Goal: Information Seeking & Learning: Find specific fact

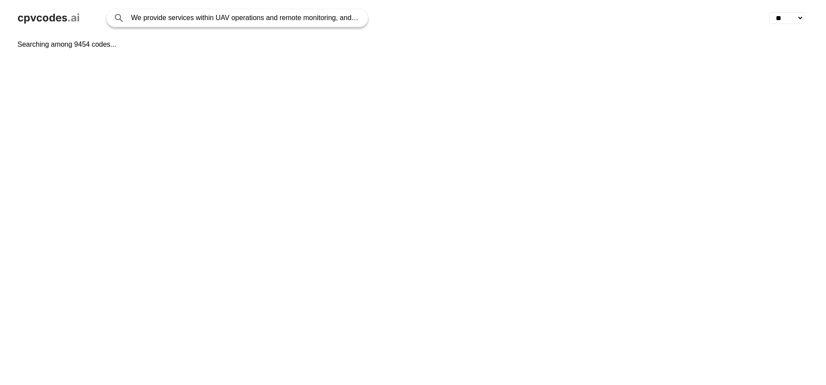
click at [173, 18] on input "We provide services within UAV operations and remote monitoring, and are partic…" at bounding box center [245, 17] width 228 height 17
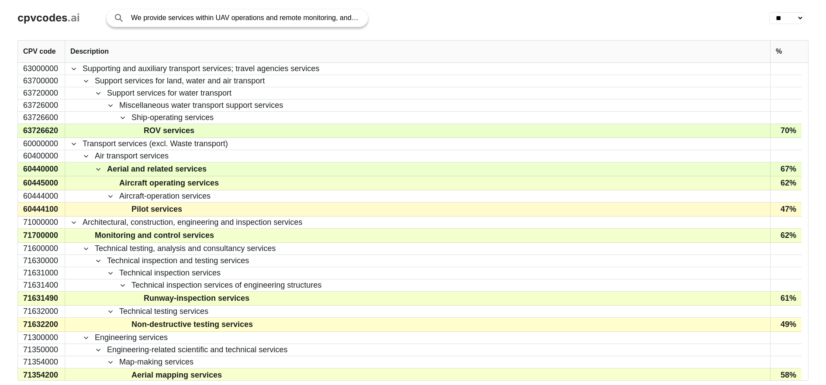
click at [173, 18] on input "We provide services within UAV operations and remote monitoring, and are partic…" at bounding box center [245, 17] width 228 height 17
type input "civil engineering"
click button "Search with AI" at bounding box center [0, 0] width 0 height 0
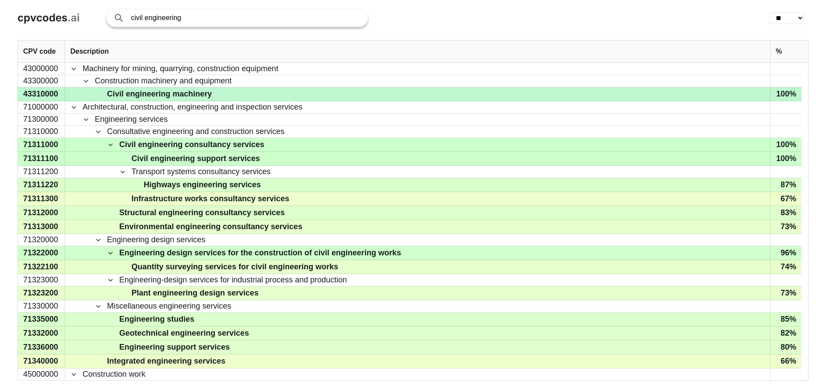
click at [45, 94] on div "43310000" at bounding box center [41, 94] width 47 height 14
click at [786, 94] on div "100%" at bounding box center [785, 94] width 31 height 14
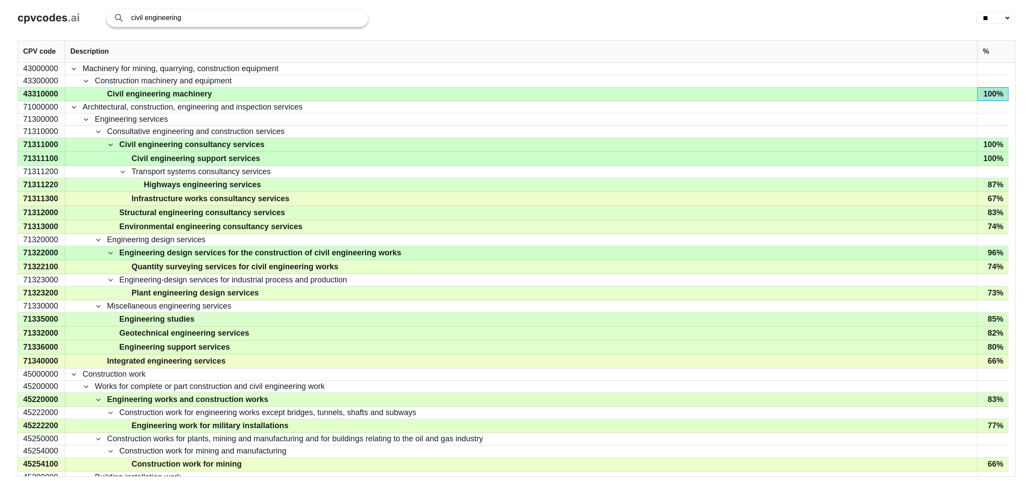
click at [826, 55] on div "%" at bounding box center [992, 52] width 31 height 22
click at [826, 52] on div "%" at bounding box center [992, 52] width 21 height 22
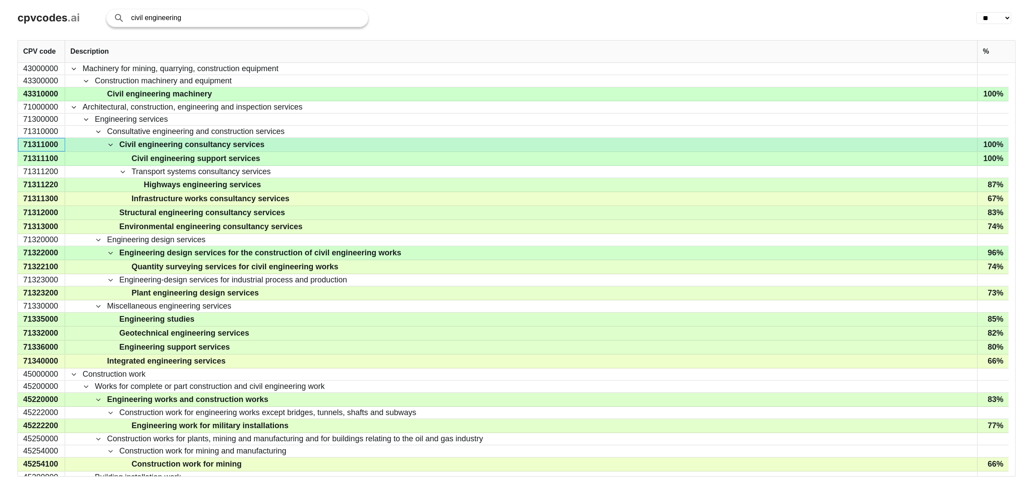
click at [29, 145] on div "71311000" at bounding box center [41, 145] width 47 height 14
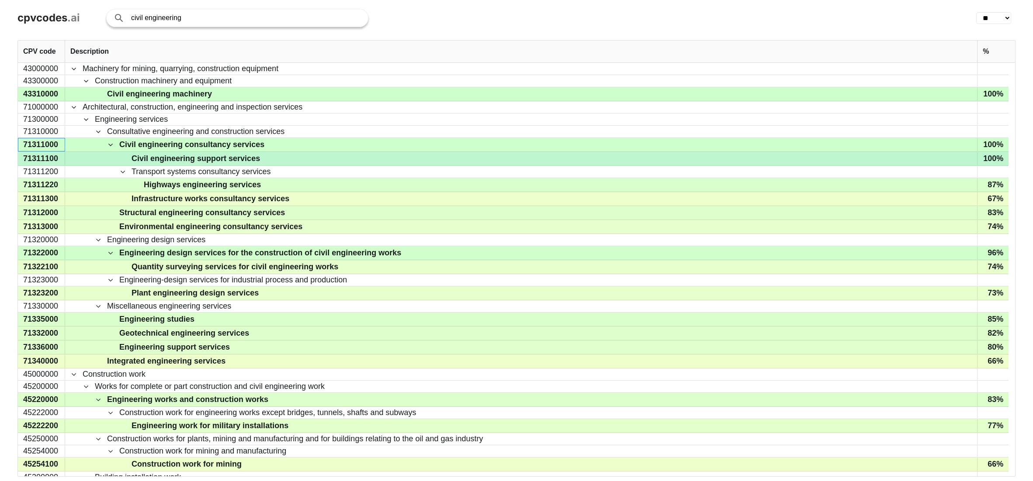
click at [47, 156] on div "71311100" at bounding box center [41, 159] width 47 height 14
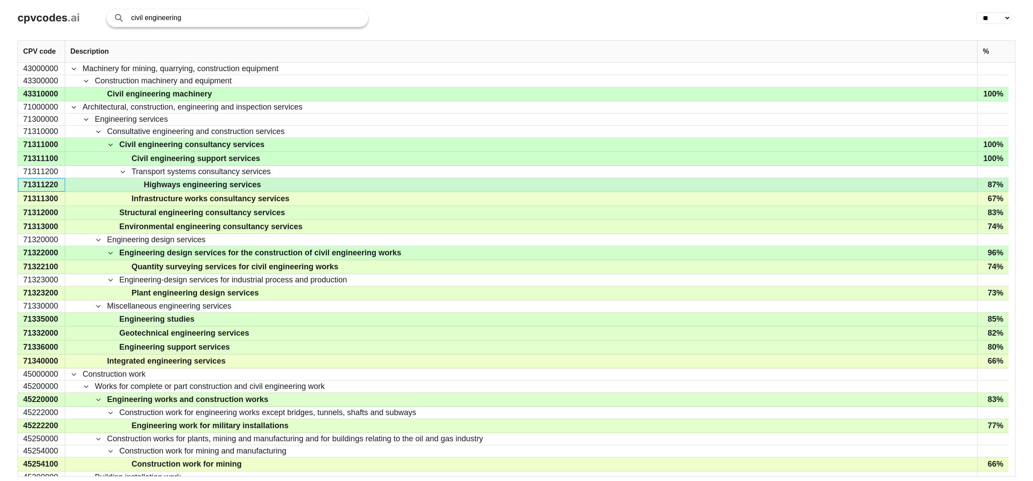
click at [38, 187] on div "71311220" at bounding box center [41, 185] width 47 height 14
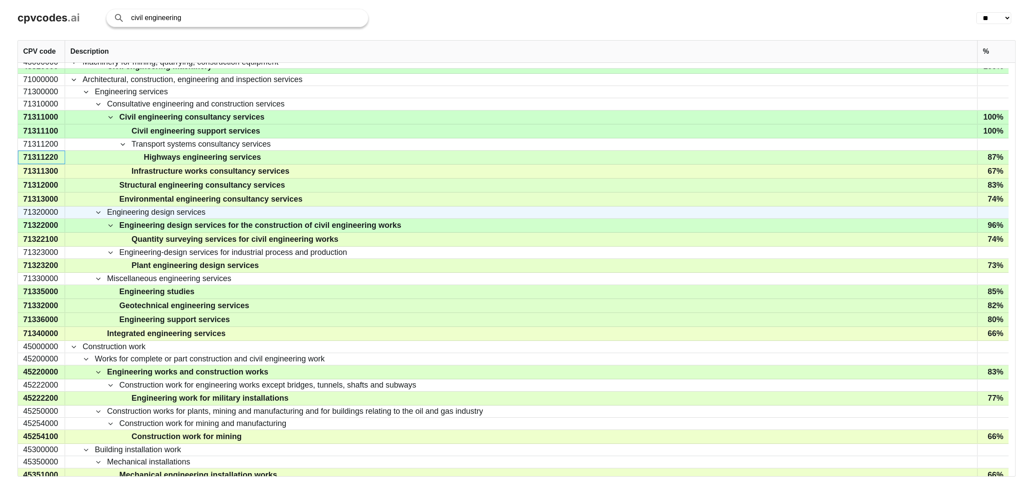
scroll to position [33, 0]
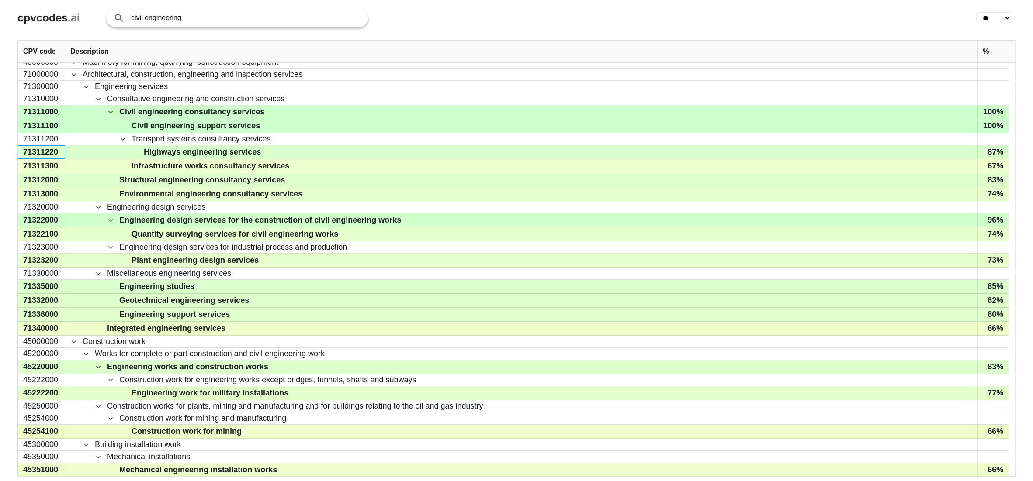
click at [163, 11] on input "civil engineering" at bounding box center [245, 17] width 228 height 17
paste input "Consulting services in planning and landscape architecture, transport and infra…"
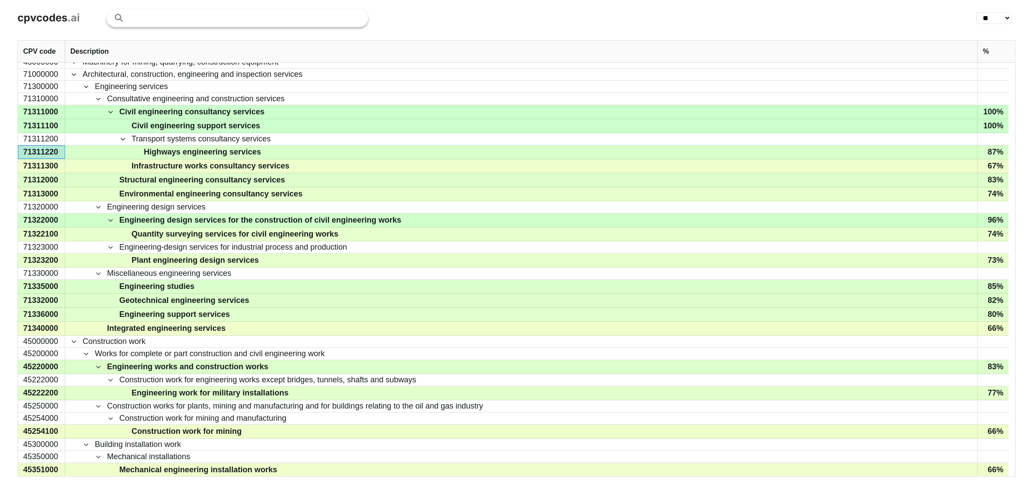
type input "Consulting services in planning and landscape architecture, transport and infra…"
click button "Search with AI" at bounding box center [0, 0] width 0 height 0
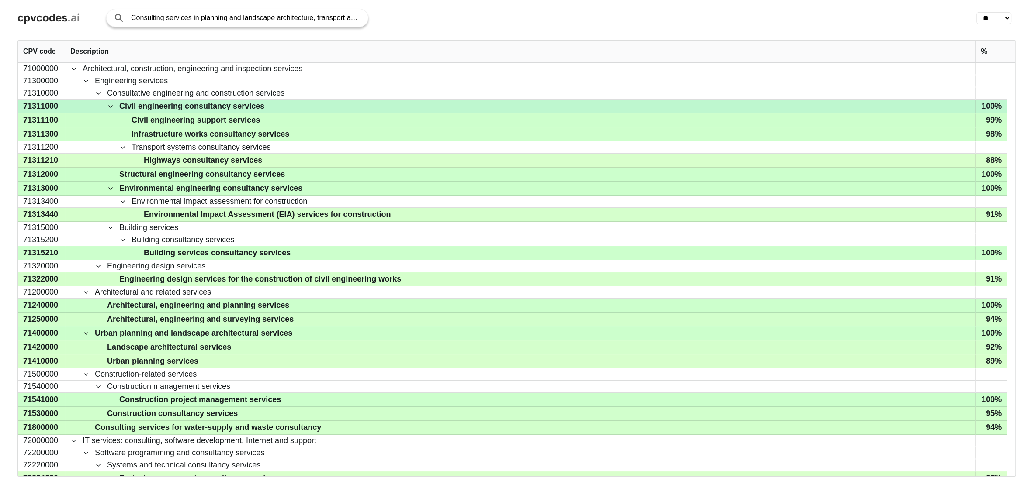
click at [108, 106] on span at bounding box center [110, 106] width 7 height 7
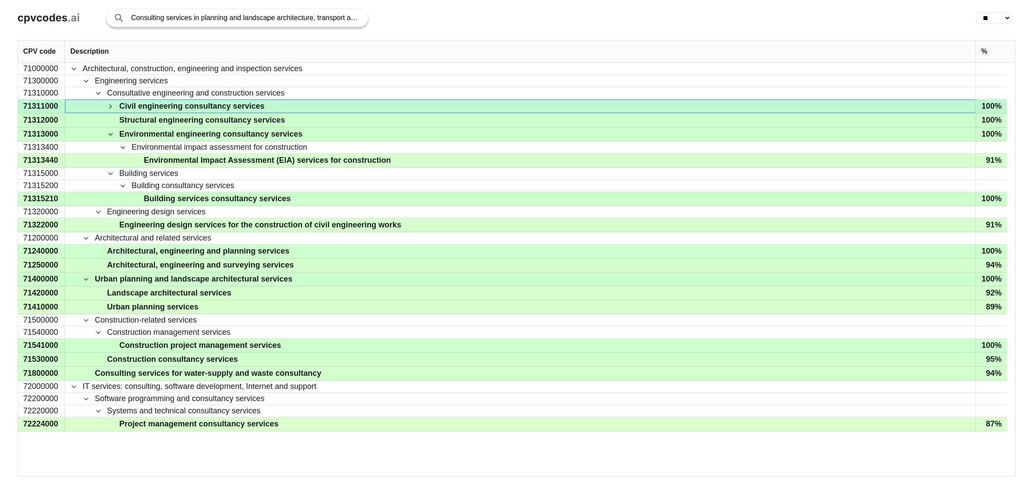
click at [108, 106] on span at bounding box center [110, 106] width 7 height 7
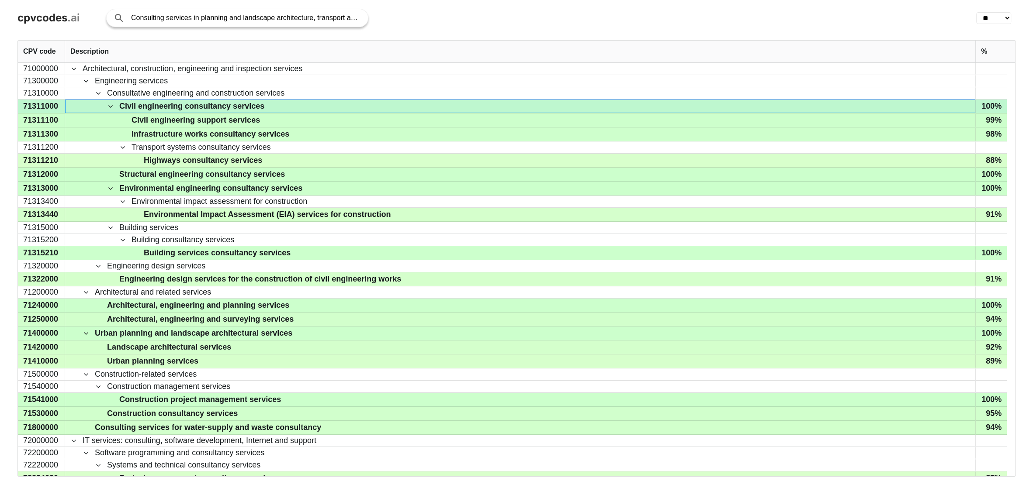
click at [37, 105] on div "71311000" at bounding box center [41, 107] width 47 height 14
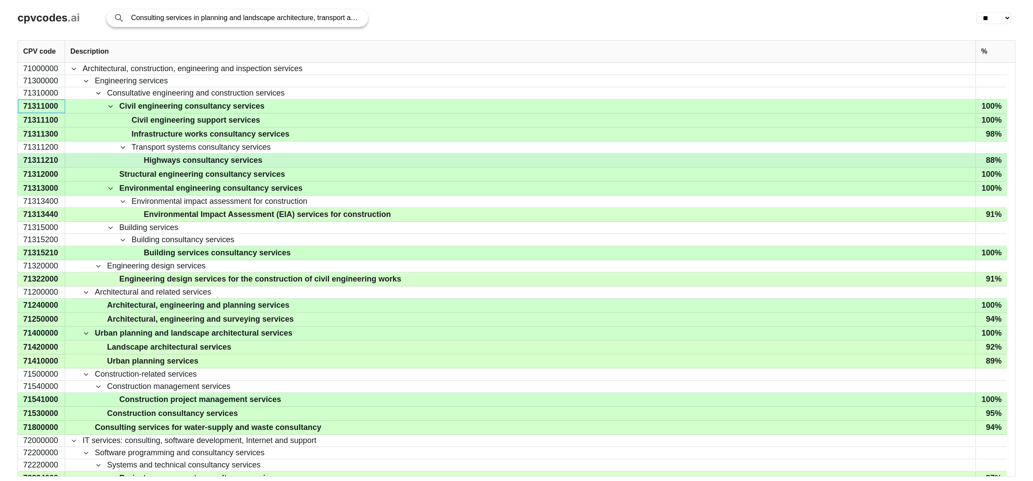
click at [46, 160] on div "71311210" at bounding box center [41, 161] width 47 height 14
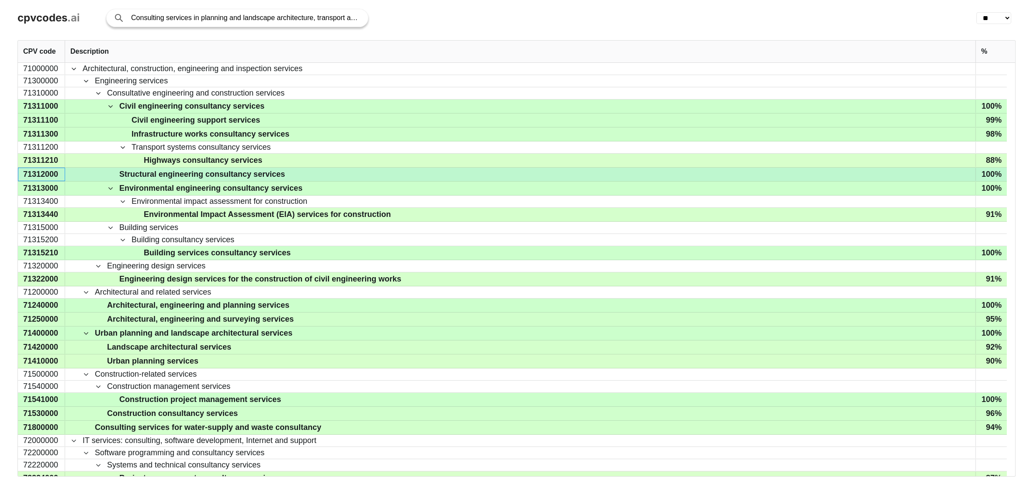
click at [41, 174] on div "71312000" at bounding box center [41, 175] width 47 height 14
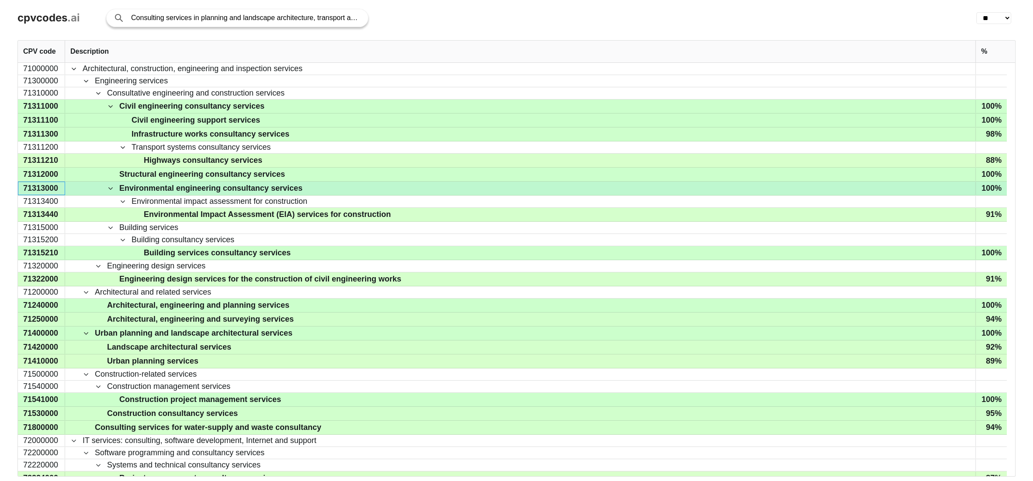
click at [38, 187] on div "71313000" at bounding box center [41, 189] width 47 height 14
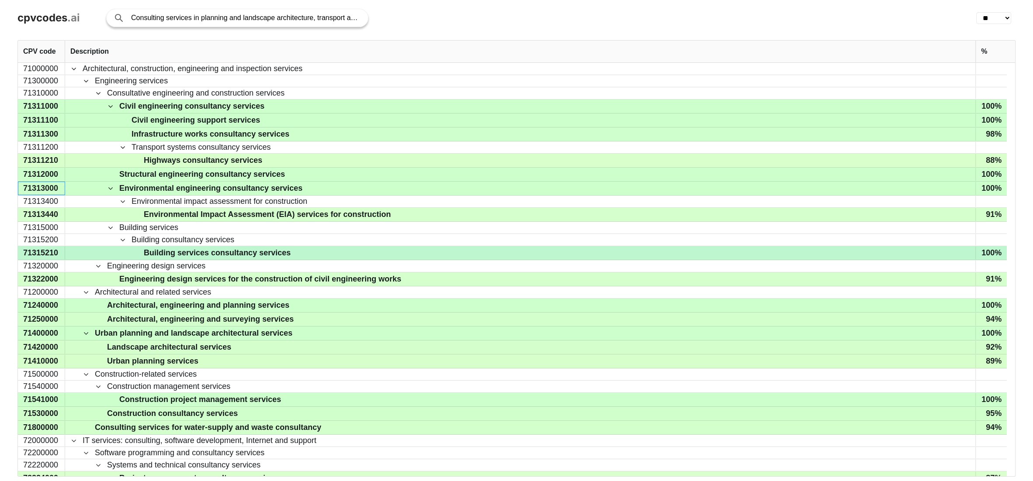
click at [34, 255] on div "71315210" at bounding box center [41, 253] width 47 height 14
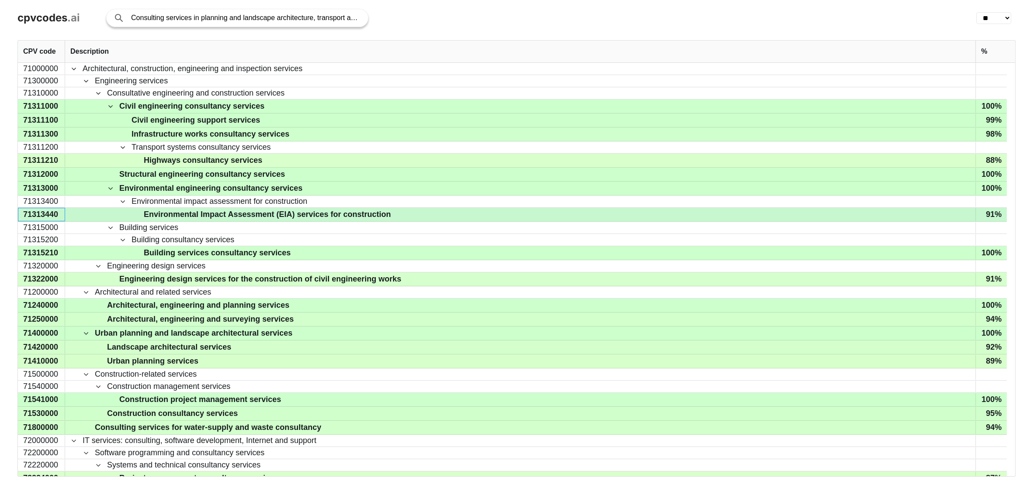
click at [38, 215] on div "71313440" at bounding box center [41, 215] width 47 height 14
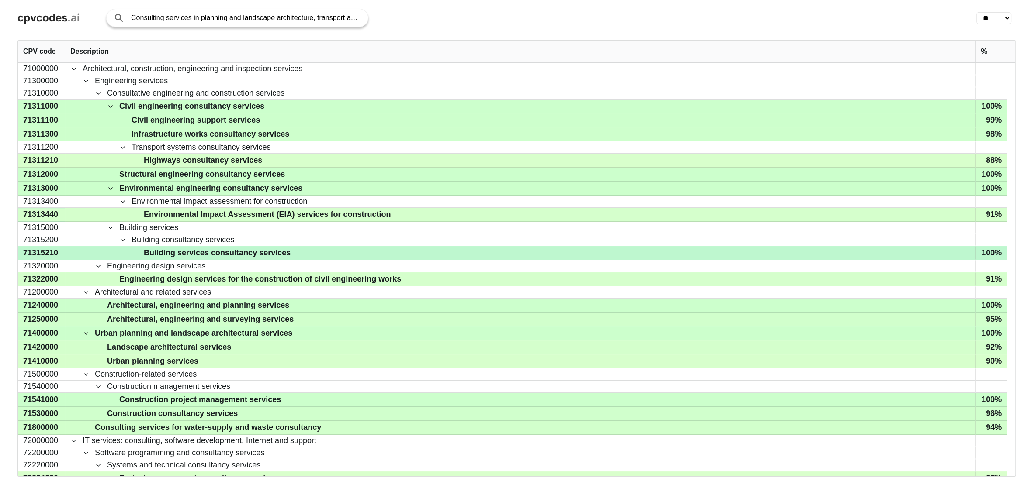
click at [50, 249] on div "71315210" at bounding box center [41, 253] width 47 height 14
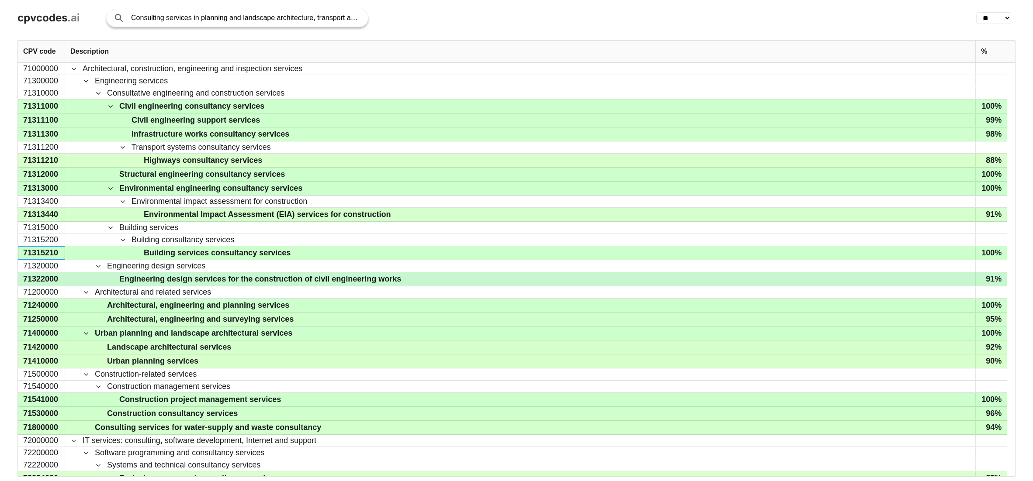
click at [45, 285] on div "71322000" at bounding box center [41, 280] width 47 height 14
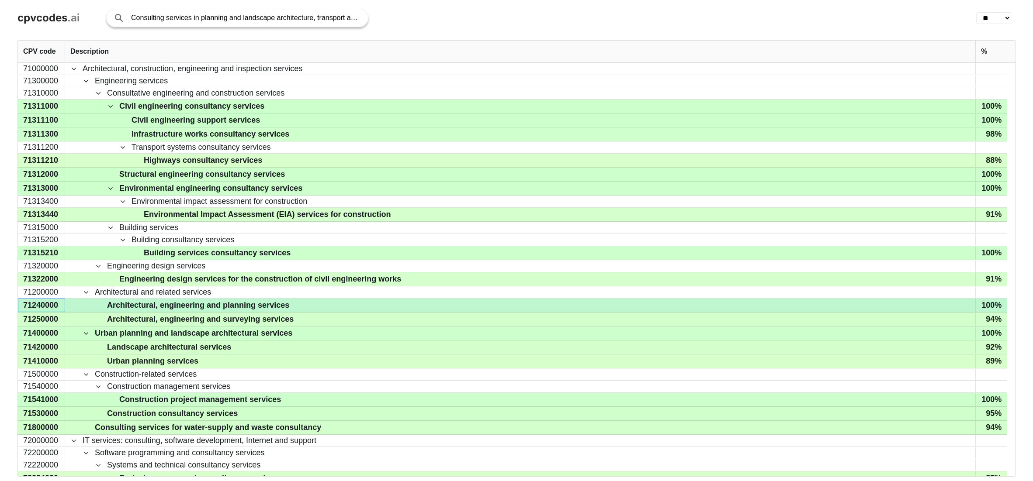
click at [28, 308] on div "71240000" at bounding box center [41, 306] width 47 height 14
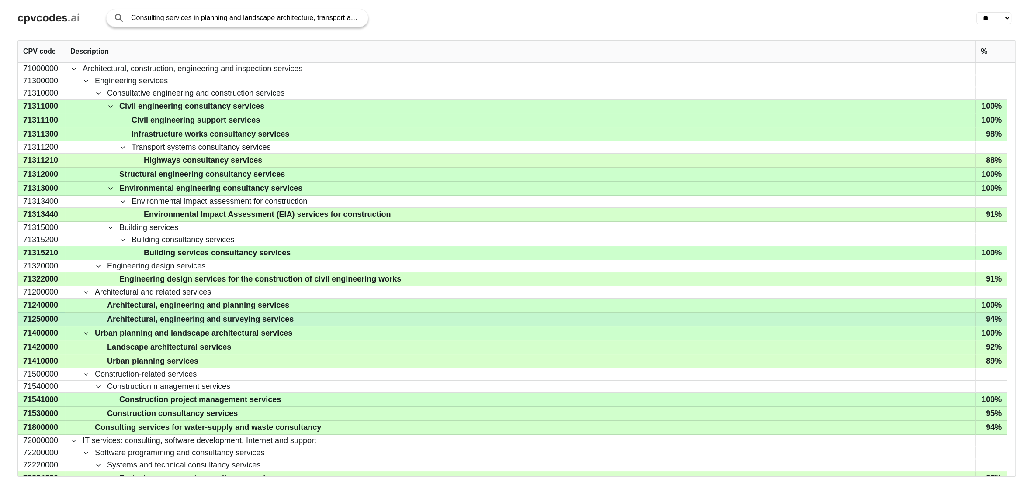
click at [29, 319] on div "71250000" at bounding box center [41, 320] width 47 height 14
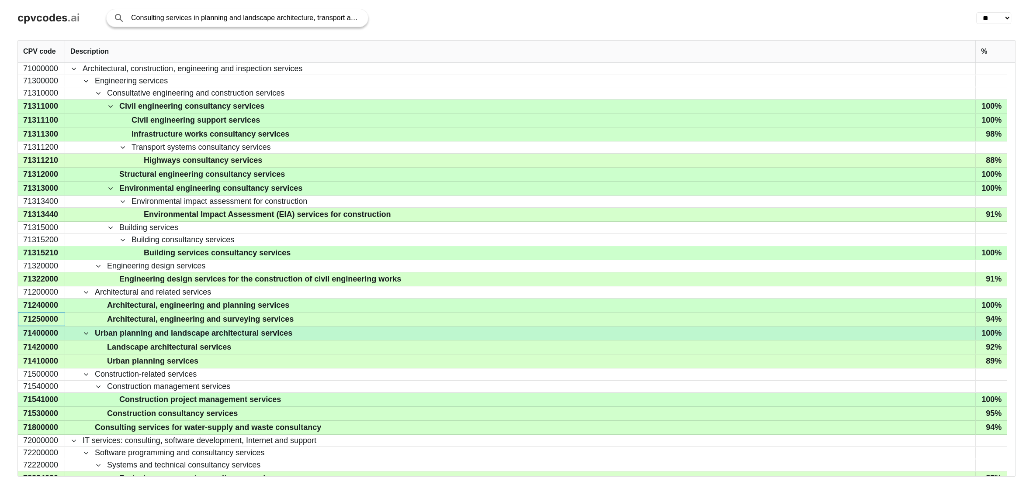
click at [41, 327] on div "71400000" at bounding box center [41, 334] width 47 height 14
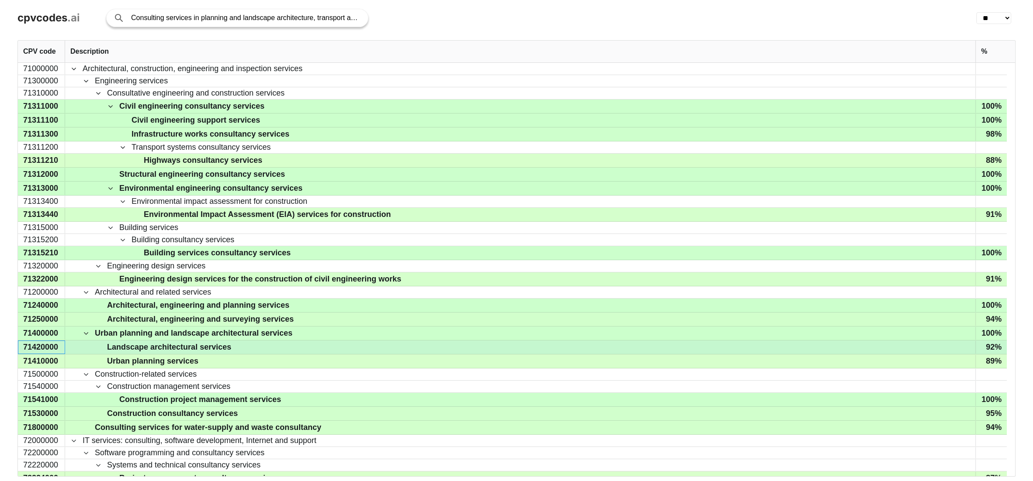
click at [32, 341] on div "71420000" at bounding box center [41, 348] width 47 height 14
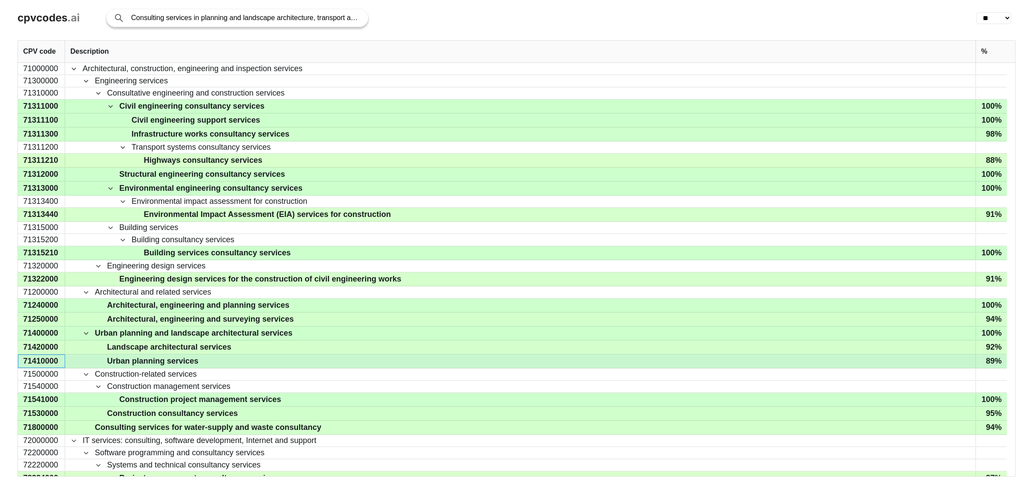
click at [41, 361] on div "71410000" at bounding box center [41, 362] width 47 height 14
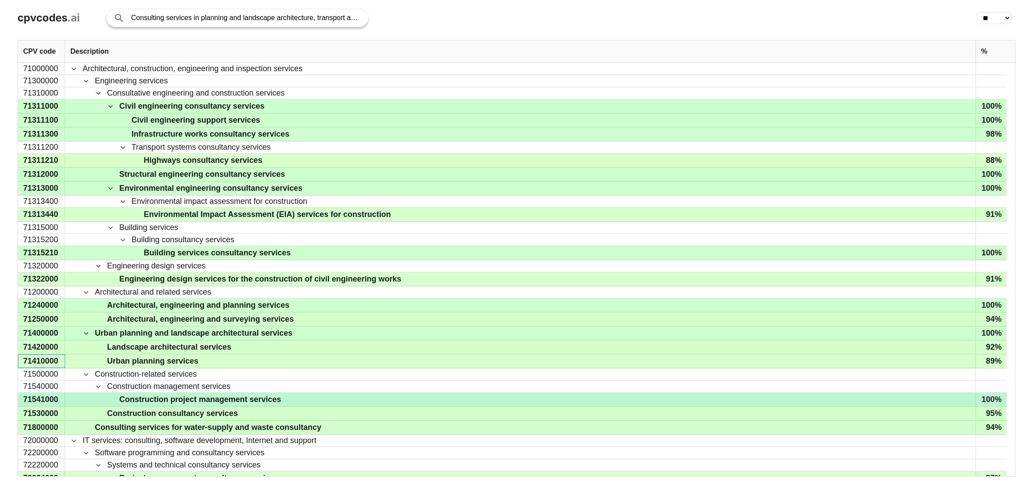
click at [46, 398] on div "71541000" at bounding box center [41, 400] width 47 height 14
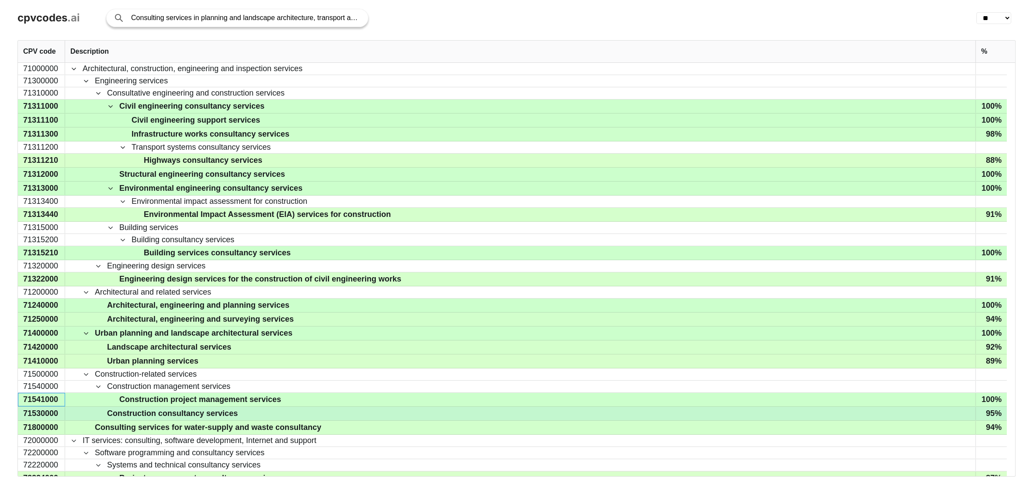
click at [48, 410] on div "71530000" at bounding box center [41, 414] width 47 height 14
